Goal: Task Accomplishment & Management: Manage account settings

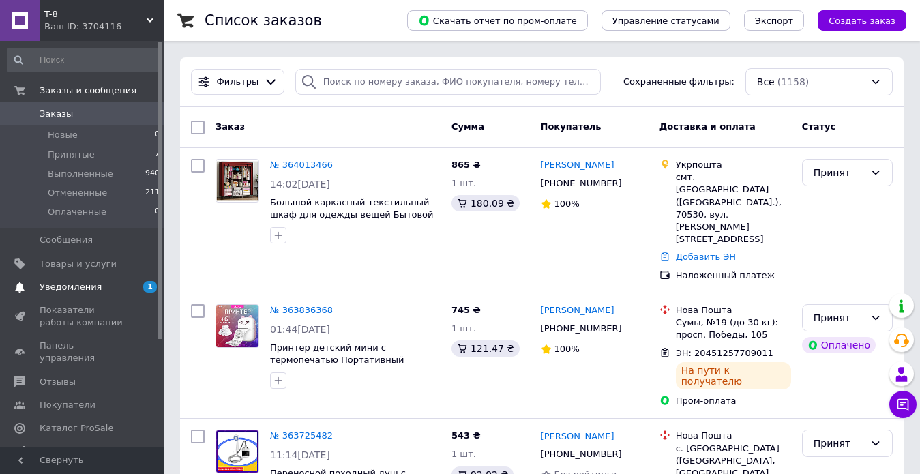
click at [89, 289] on span "Уведомления" at bounding box center [71, 287] width 62 height 12
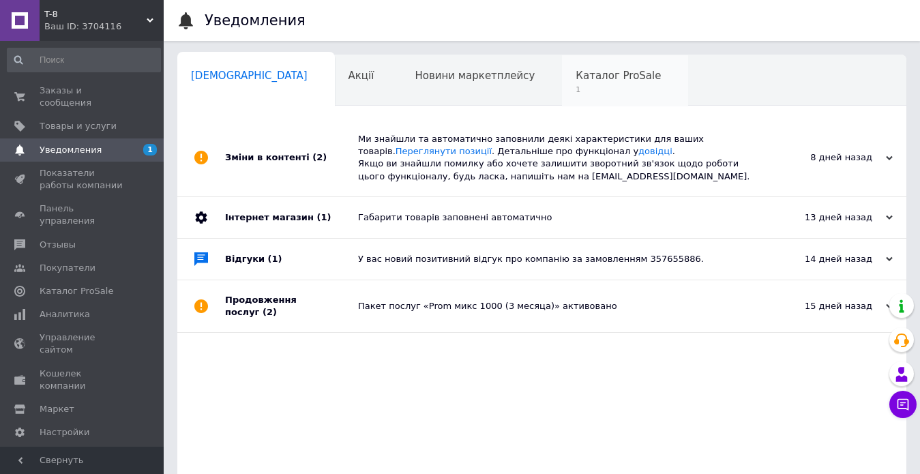
click at [575, 87] on span "1" at bounding box center [617, 90] width 85 height 10
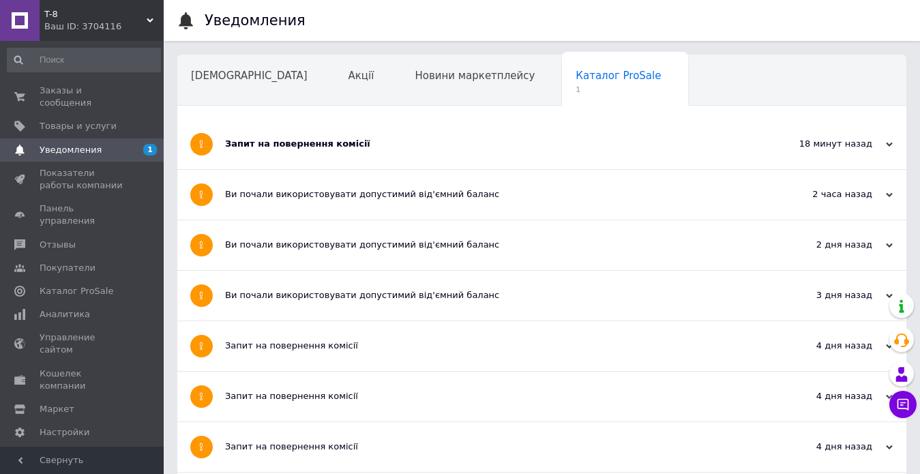
click at [353, 151] on div "Запит на повернення комісії" at bounding box center [490, 144] width 531 height 50
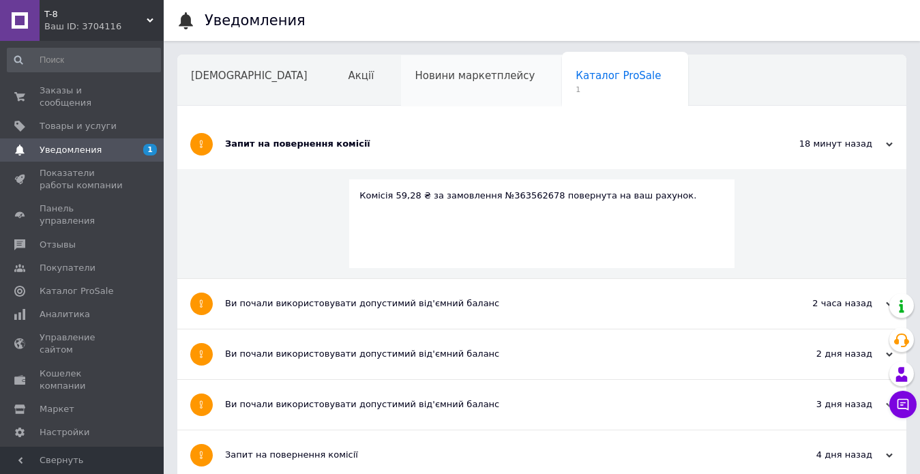
click at [411, 90] on div "Новини маркетплейсу" at bounding box center [481, 81] width 161 height 52
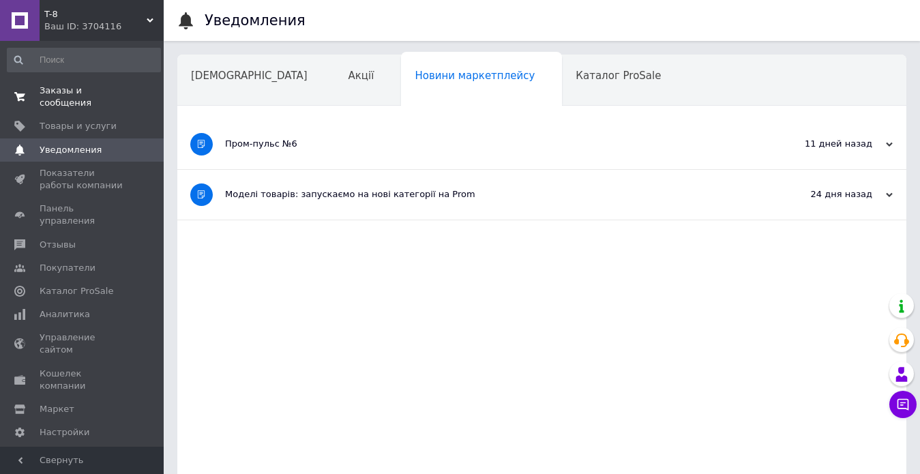
click at [78, 89] on span "Заказы и сообщения" at bounding box center [83, 97] width 87 height 25
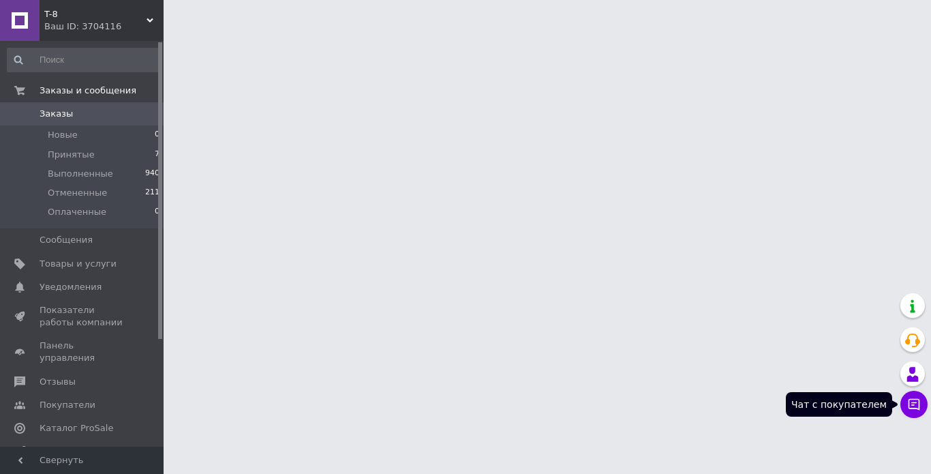
click at [918, 402] on icon at bounding box center [914, 404] width 14 height 14
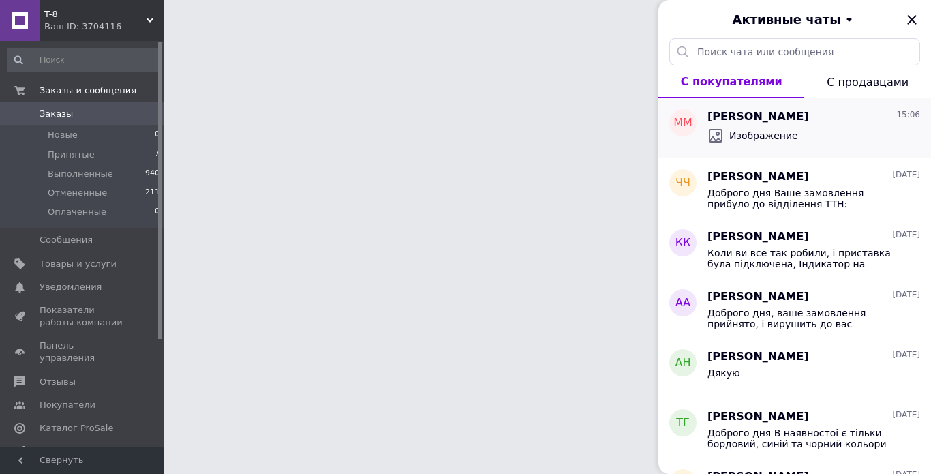
click at [785, 133] on div "Изображение" at bounding box center [814, 136] width 213 height 22
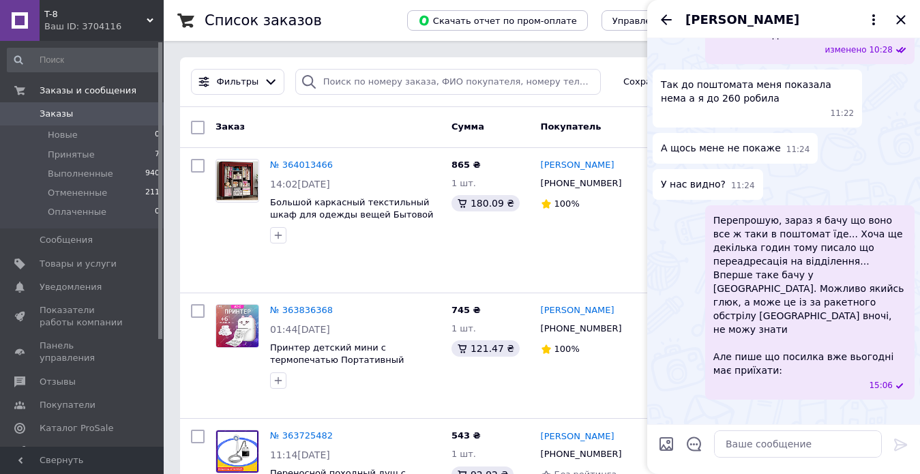
scroll to position [1803, 0]
click at [897, 21] on icon "Закрыть" at bounding box center [900, 20] width 16 height 16
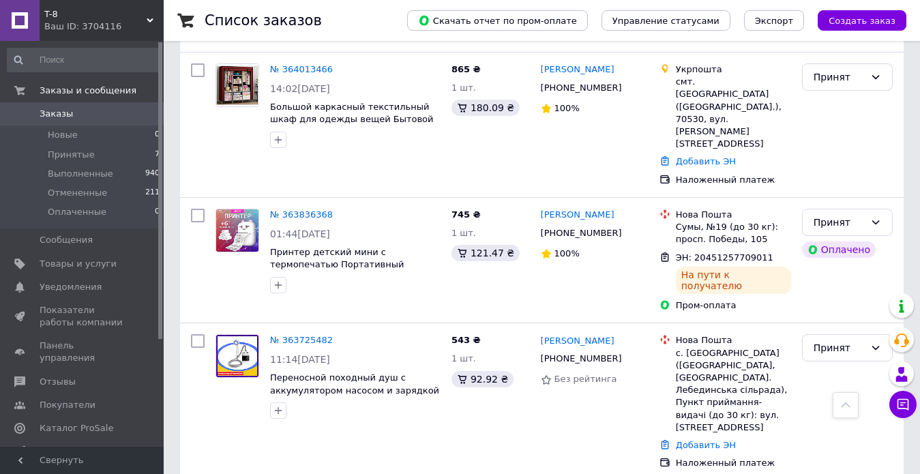
scroll to position [0, 0]
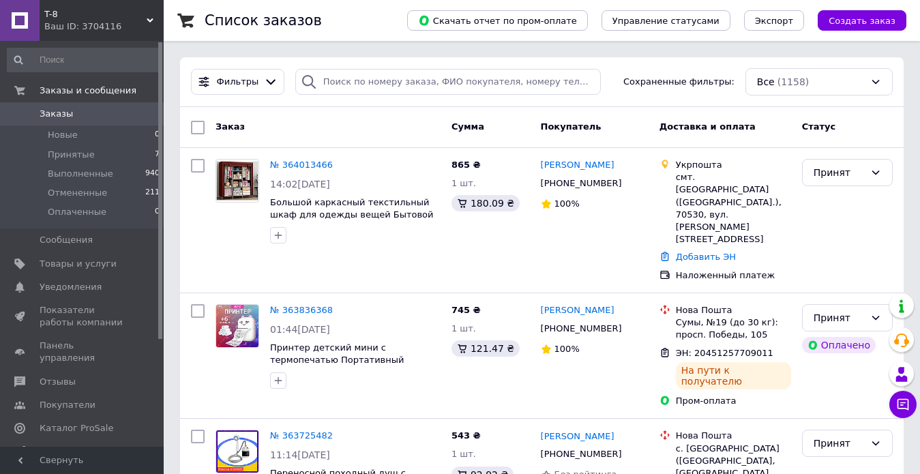
click at [324, 122] on div "Заказ" at bounding box center [328, 127] width 236 height 25
click at [295, 166] on link "№ 364013466" at bounding box center [301, 165] width 63 height 10
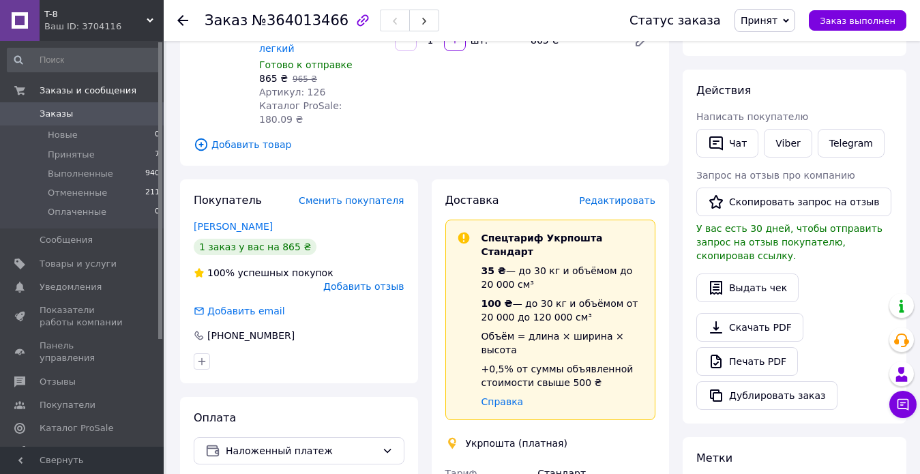
scroll to position [273, 0]
